Goal: Information Seeking & Learning: Check status

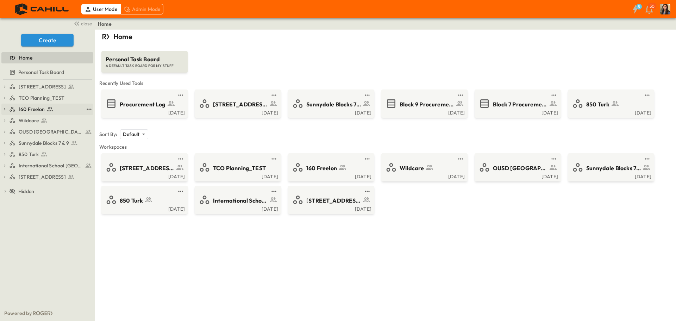
click at [12, 109] on icon at bounding box center [12, 109] width 6 height 6
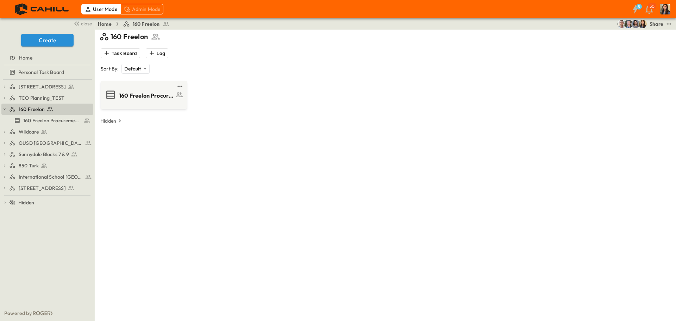
click at [518, 186] on div "160 Freelon Task Board Log Sort By: Default ******** ​ 160 Freelon Procurement …" at bounding box center [385, 190] width 572 height 321
click at [133, 97] on span "160 Freelon Procurement Log" at bounding box center [146, 96] width 55 height 8
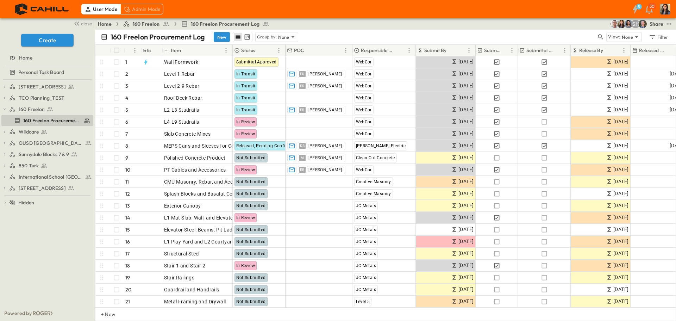
click at [442, 50] on p "Submit By" at bounding box center [435, 50] width 23 height 7
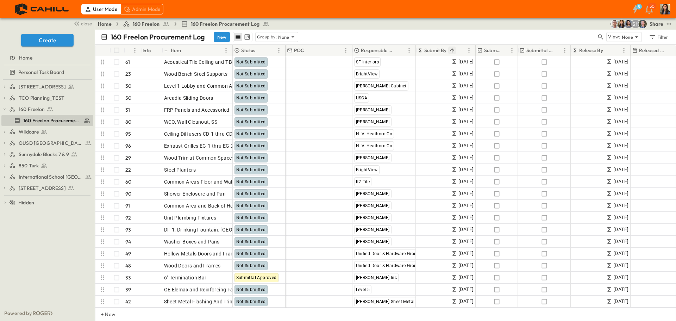
click at [450, 50] on icon "Sort" at bounding box center [452, 50] width 6 height 6
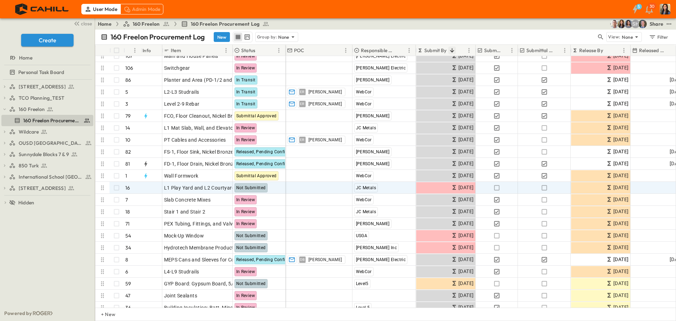
scroll to position [42, 0]
click at [218, 187] on div "OPEN" at bounding box center [222, 186] width 22 height 8
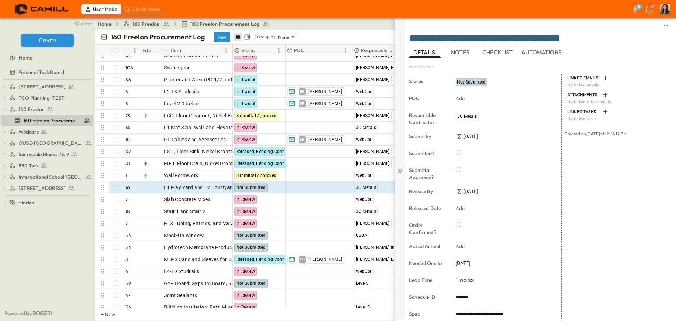
click at [399, 169] on icon at bounding box center [399, 171] width 3 height 4
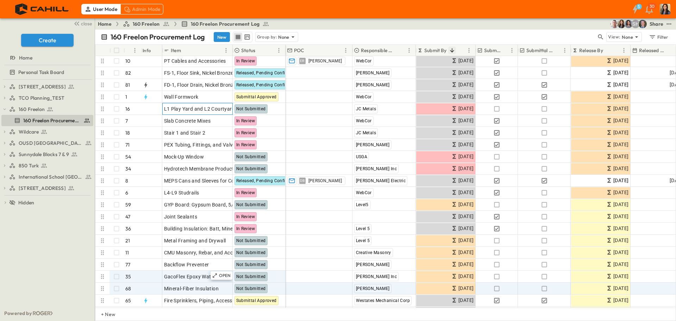
scroll to position [121, 0]
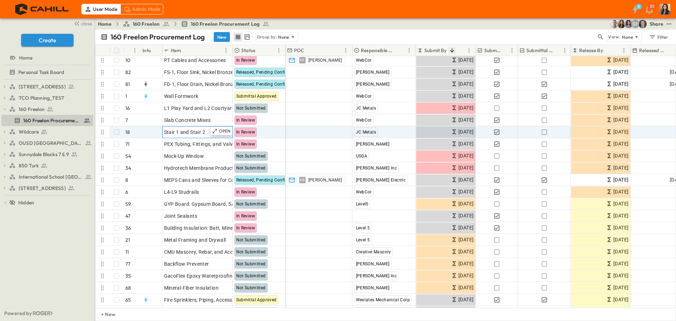
click at [199, 133] on span "Stair 1 and Stair 2" at bounding box center [185, 132] width 42 height 7
click at [220, 133] on p "OPEN" at bounding box center [225, 131] width 12 height 6
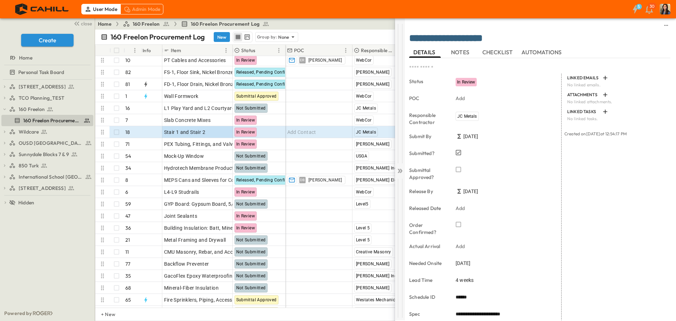
click at [400, 165] on div at bounding box center [400, 169] width 10 height 302
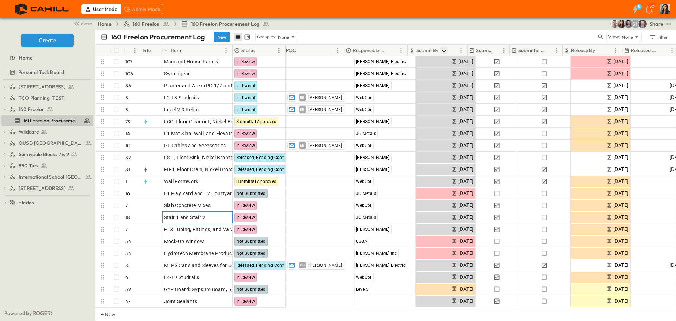
scroll to position [0, 8]
